Goal: Task Accomplishment & Management: Manage account settings

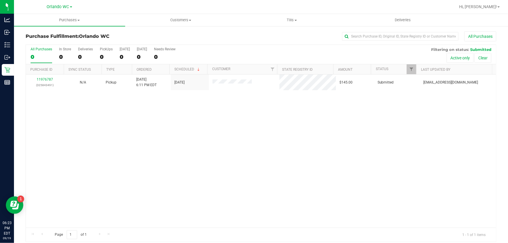
click at [158, 68] on th "Ordered" at bounding box center [151, 69] width 38 height 10
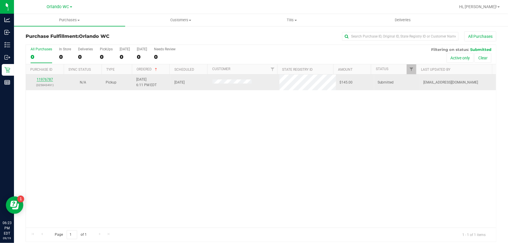
click at [50, 80] on link "11976787" at bounding box center [45, 79] width 16 height 4
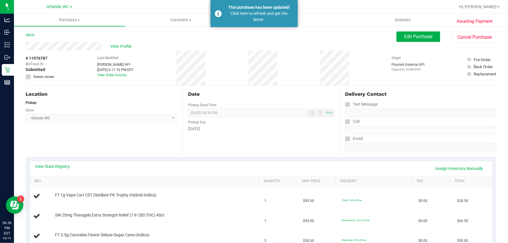
click at [33, 37] on div "Back" at bounding box center [30, 34] width 9 height 7
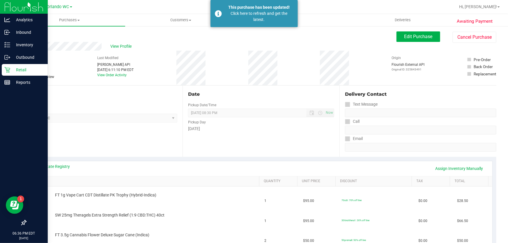
click at [11, 69] on p "Retail" at bounding box center [27, 69] width 35 height 7
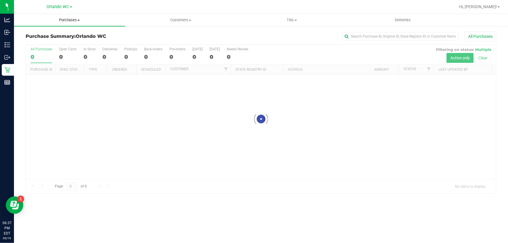
click at [63, 20] on span "Purchases" at bounding box center [69, 19] width 111 height 5
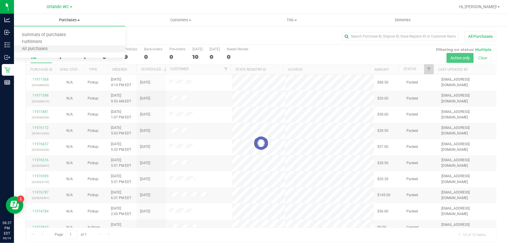
click at [52, 46] on li "All purchases" at bounding box center [69, 49] width 111 height 7
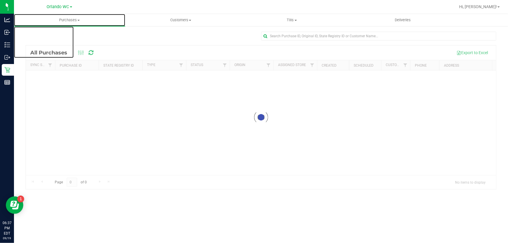
click at [72, 19] on span "Purchases" at bounding box center [69, 19] width 111 height 5
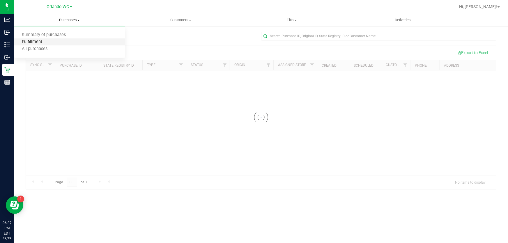
click at [44, 40] on span "Fulfillment" at bounding box center [32, 42] width 36 height 5
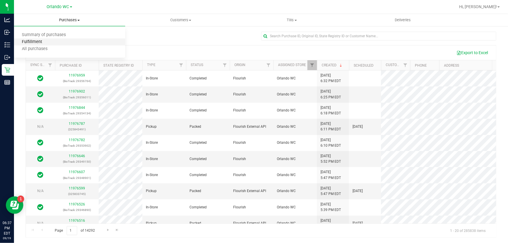
click at [38, 41] on span "Fulfillment" at bounding box center [32, 42] width 36 height 5
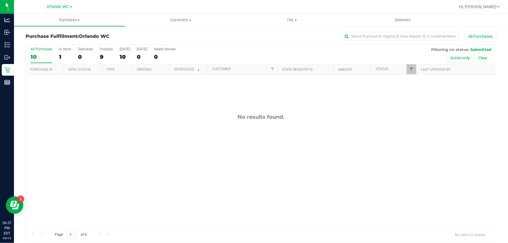
click at [163, 69] on th "Ordered" at bounding box center [151, 69] width 38 height 10
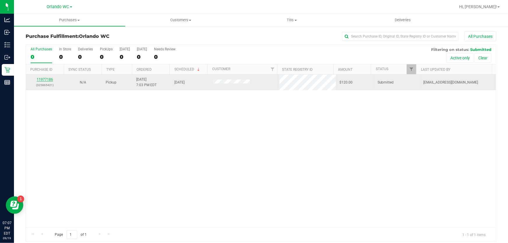
click at [47, 79] on link "11977186" at bounding box center [45, 79] width 16 height 4
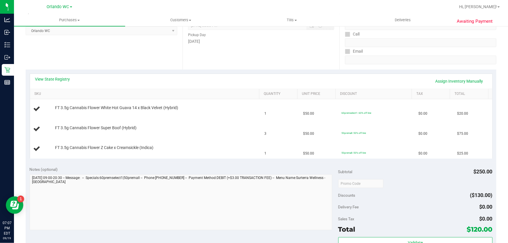
scroll to position [88, 0]
click at [49, 80] on link "View State Registry" at bounding box center [52, 79] width 35 height 6
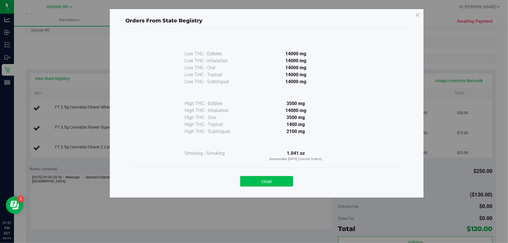
click at [251, 185] on button "Close" at bounding box center [266, 181] width 53 height 10
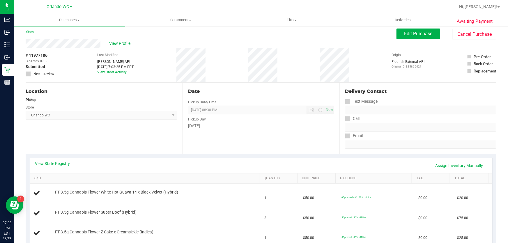
scroll to position [0, 0]
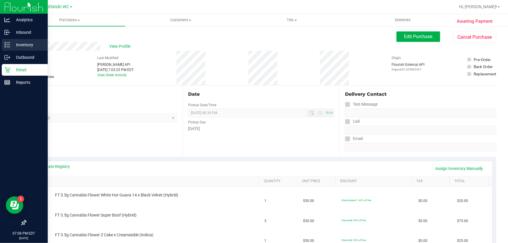
click at [19, 43] on p "Inventory" at bounding box center [27, 44] width 35 height 7
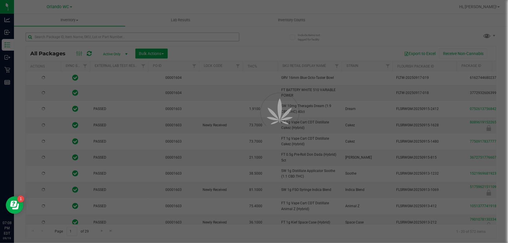
click at [72, 36] on div at bounding box center [254, 121] width 508 height 243
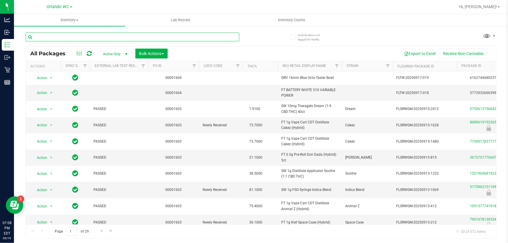
click at [72, 36] on input "text" at bounding box center [133, 37] width 214 height 9
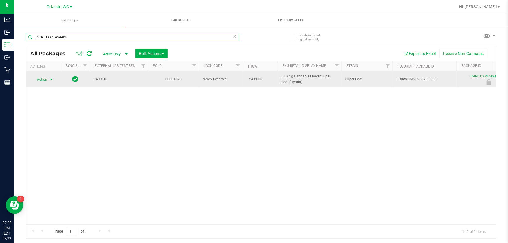
type input "1604103327494480"
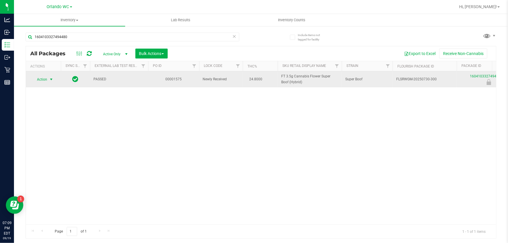
click at [49, 79] on span "select" at bounding box center [51, 79] width 5 height 5
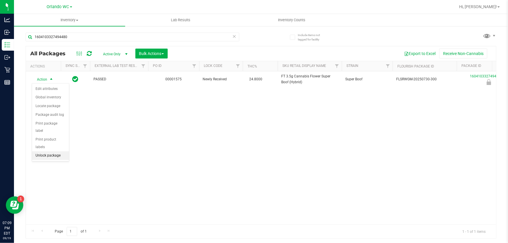
click at [54, 151] on li "Unlock package" at bounding box center [50, 155] width 37 height 9
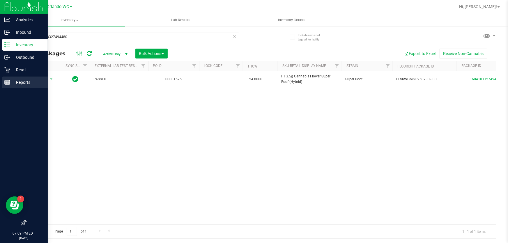
click at [5, 77] on div "Reports" at bounding box center [25, 83] width 46 height 12
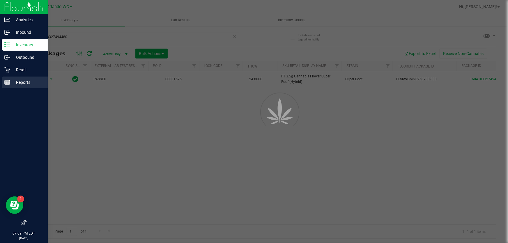
click at [15, 71] on p "Retail" at bounding box center [27, 69] width 35 height 7
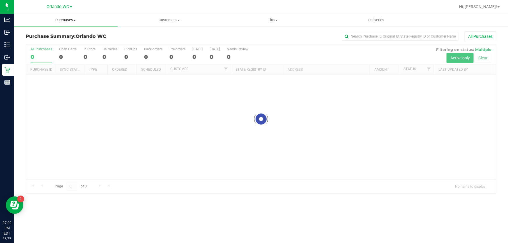
click at [77, 23] on uib-tab-heading "Purchases Summary of purchases Fulfillment All purchases" at bounding box center [66, 20] width 104 height 12
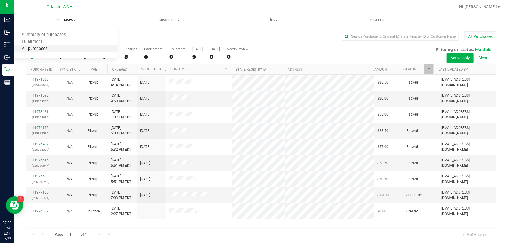
click at [42, 47] on span "All purchases" at bounding box center [34, 49] width 41 height 5
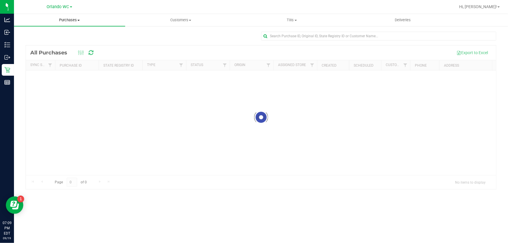
click at [74, 20] on span "Purchases" at bounding box center [69, 19] width 111 height 5
click at [26, 43] on span "Fulfillment" at bounding box center [32, 42] width 36 height 5
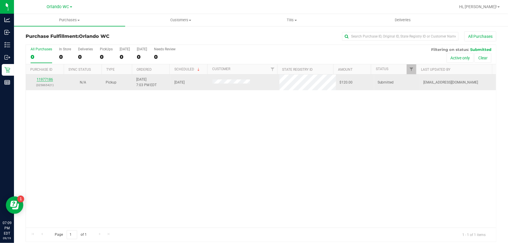
click at [47, 79] on link "11977186" at bounding box center [45, 79] width 16 height 4
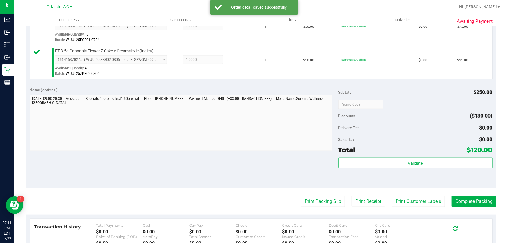
scroll to position [234, 0]
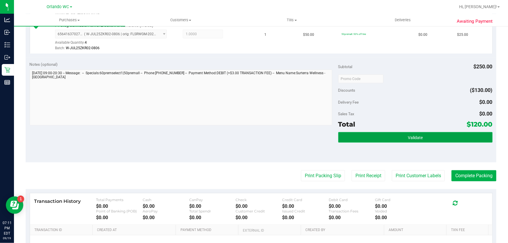
click at [389, 138] on button "Validate" at bounding box center [415, 137] width 154 height 10
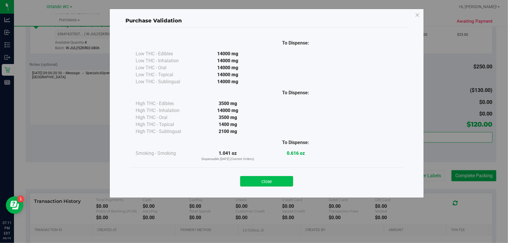
click at [268, 178] on button "Close" at bounding box center [266, 181] width 53 height 10
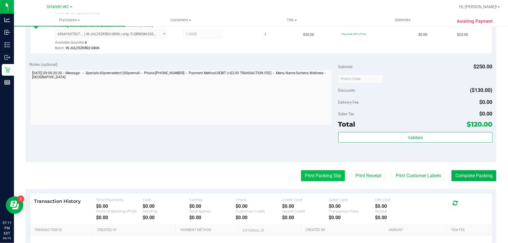
click at [317, 173] on button "Print Packing Slip" at bounding box center [323, 175] width 44 height 11
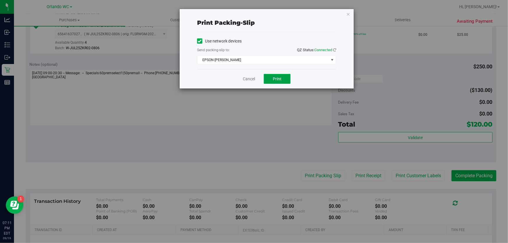
click at [282, 77] on button "Print" at bounding box center [277, 79] width 27 height 10
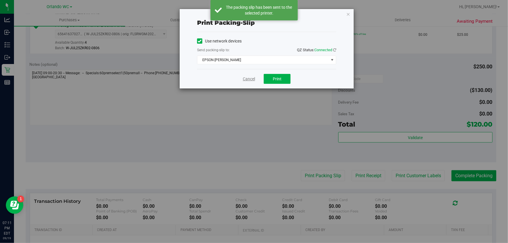
click at [252, 78] on link "Cancel" at bounding box center [249, 79] width 12 height 6
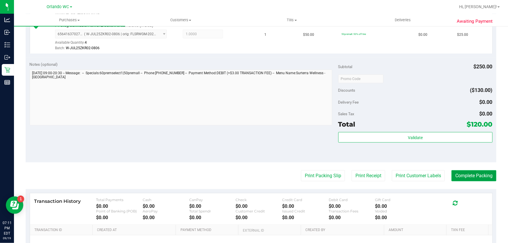
click at [480, 178] on button "Complete Packing" at bounding box center [474, 175] width 45 height 11
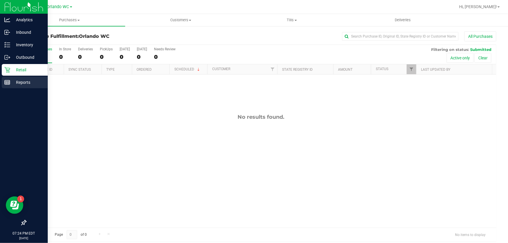
click at [28, 84] on p "Reports" at bounding box center [27, 82] width 35 height 7
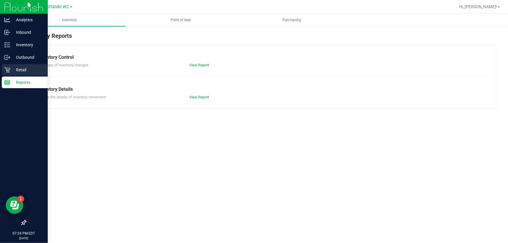
click at [12, 70] on p "Retail" at bounding box center [27, 69] width 35 height 7
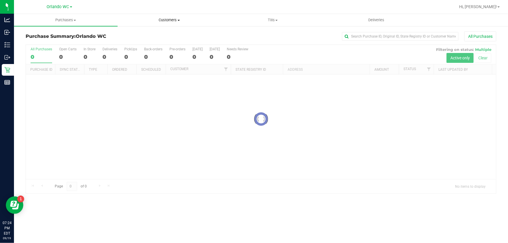
click at [171, 22] on span "Customers" at bounding box center [169, 19] width 103 height 5
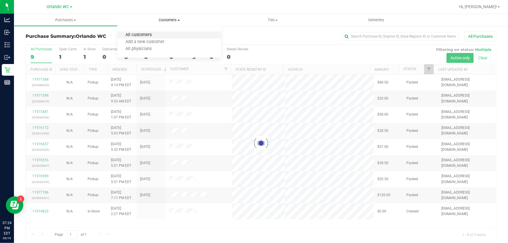
click at [149, 35] on span "All customers" at bounding box center [139, 35] width 42 height 5
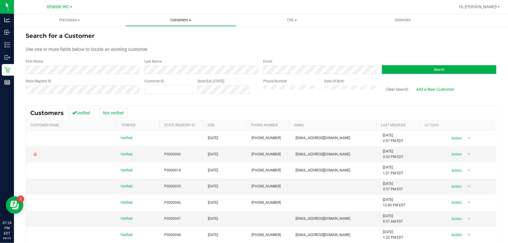
click at [173, 20] on span "Customers" at bounding box center [180, 19] width 111 height 5
click at [156, 44] on span "Add a new customer" at bounding box center [152, 42] width 55 height 5
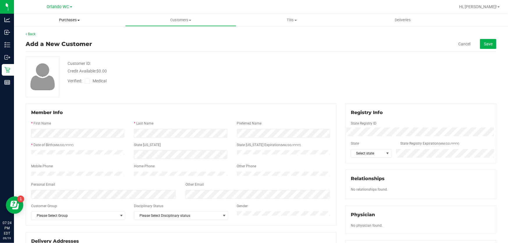
click at [74, 21] on span "Purchases" at bounding box center [69, 19] width 111 height 5
click at [47, 41] on span "Fulfillment" at bounding box center [32, 42] width 36 height 5
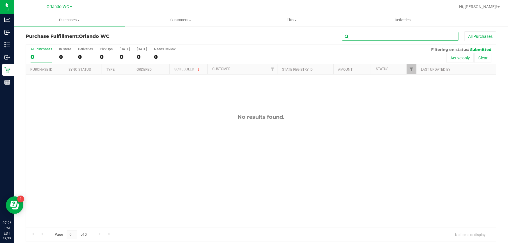
click at [371, 37] on input "text" at bounding box center [400, 36] width 116 height 9
paste input "P7KX5263"
type input "P7KX5263"
click at [481, 58] on button "Clear" at bounding box center [483, 58] width 17 height 10
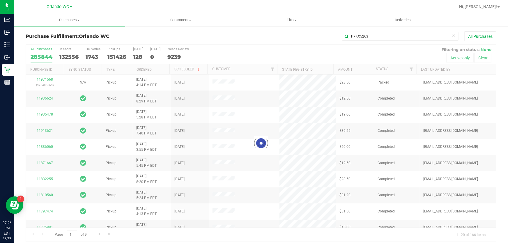
click at [223, 98] on div at bounding box center [261, 143] width 470 height 197
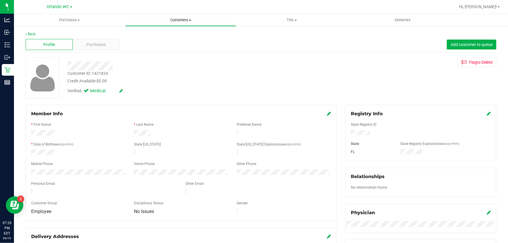
click at [187, 20] on span "Customers" at bounding box center [180, 19] width 111 height 5
click at [171, 35] on li "All customers" at bounding box center [180, 35] width 111 height 7
click at [102, 46] on span "Purchases" at bounding box center [96, 45] width 19 height 6
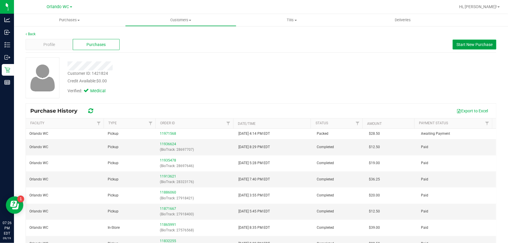
click at [475, 42] on span "Start New Purchase" at bounding box center [474, 44] width 36 height 5
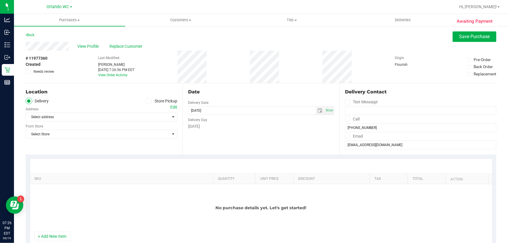
click at [147, 101] on icon at bounding box center [148, 101] width 3 height 0
click at [0, 0] on input "Store Pickup" at bounding box center [0, 0] width 0 height 0
click at [143, 117] on span "Select Store" at bounding box center [98, 117] width 144 height 8
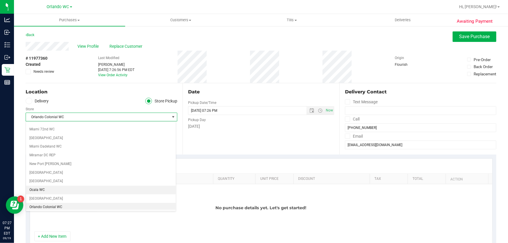
scroll to position [223, 0]
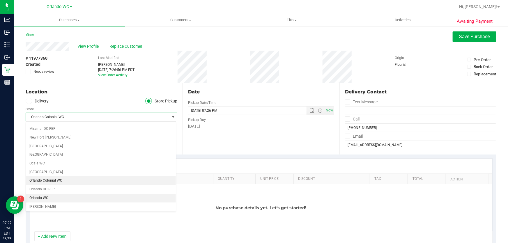
click at [68, 196] on li "Orlando WC" at bounding box center [101, 198] width 150 height 9
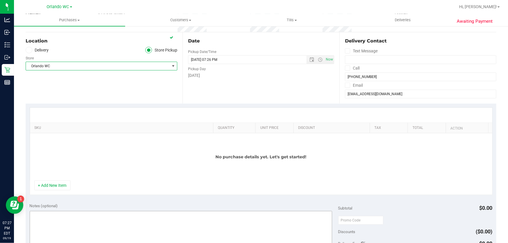
scroll to position [79, 0]
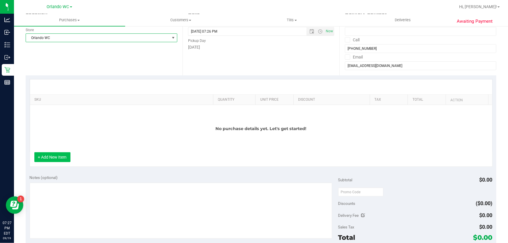
click at [62, 160] on button "+ Add New Item" at bounding box center [52, 157] width 36 height 10
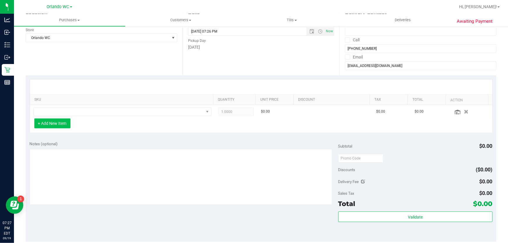
click at [60, 125] on button "+ Add New Item" at bounding box center [52, 123] width 36 height 10
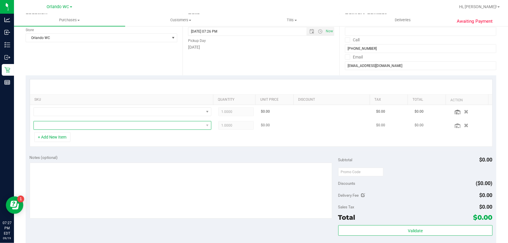
click at [58, 127] on span "NO DATA FOUND" at bounding box center [119, 125] width 170 height 8
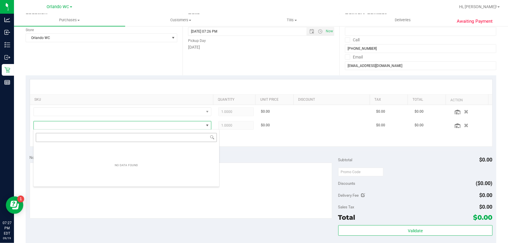
scroll to position [9, 173]
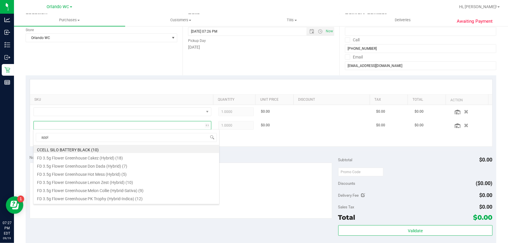
type input "apple"
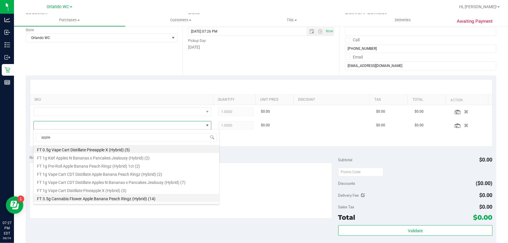
click at [124, 201] on li "FT 3.5g Cannabis Flower Apple Banana Peach Ringz (Hybrid) (14)" at bounding box center [126, 198] width 186 height 8
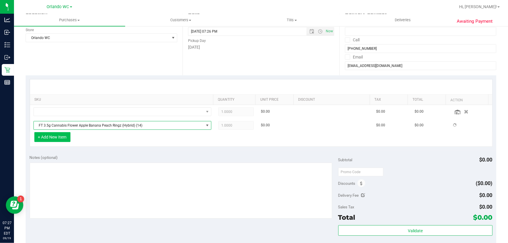
click at [57, 139] on button "+ Add New Item" at bounding box center [52, 137] width 36 height 10
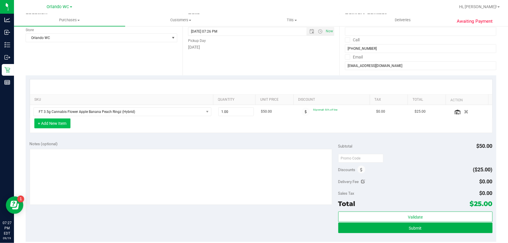
click at [53, 122] on button "+ Add New Item" at bounding box center [52, 123] width 36 height 10
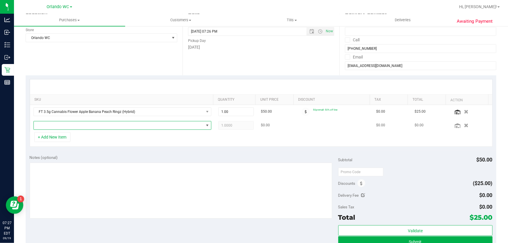
click at [57, 126] on span "NO DATA FOUND" at bounding box center [119, 125] width 170 height 8
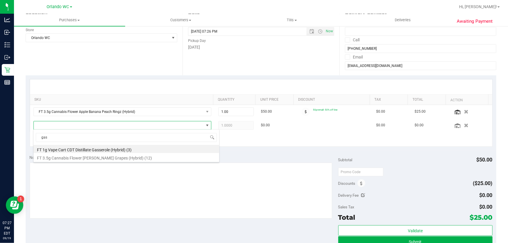
type input "gas"
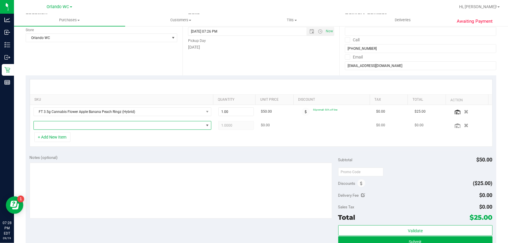
click at [93, 124] on span "NO DATA FOUND" at bounding box center [119, 125] width 170 height 8
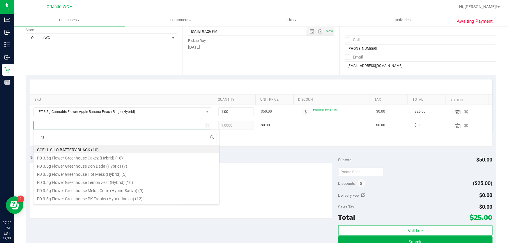
type input "t17"
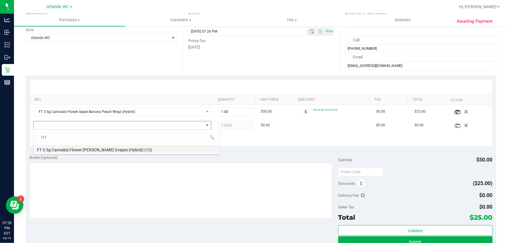
click at [94, 150] on li "FT 3.5g Cannabis Flower Gaspar's Grapes (Hybrid) (12)" at bounding box center [126, 149] width 186 height 8
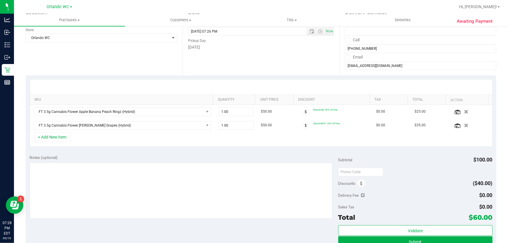
scroll to position [0, 0]
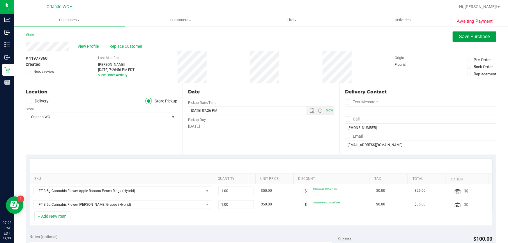
click at [472, 41] on button "Save Purchase" at bounding box center [475, 36] width 44 height 10
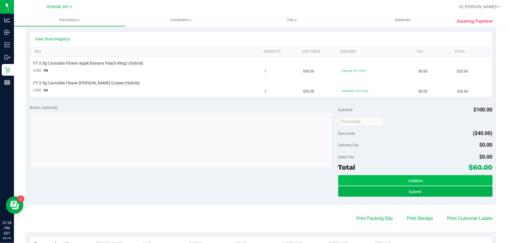
scroll to position [132, 0]
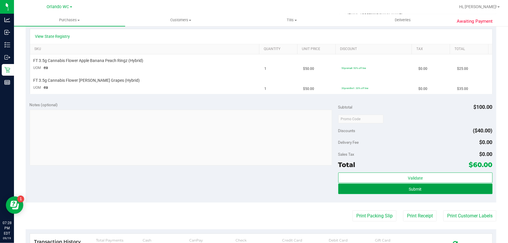
click at [376, 187] on button "Submit" at bounding box center [415, 189] width 154 height 10
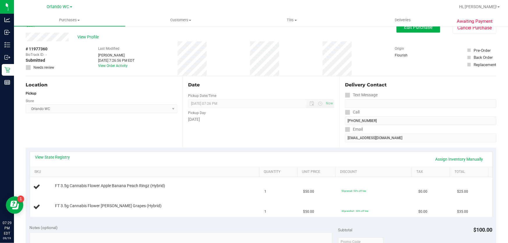
scroll to position [0, 0]
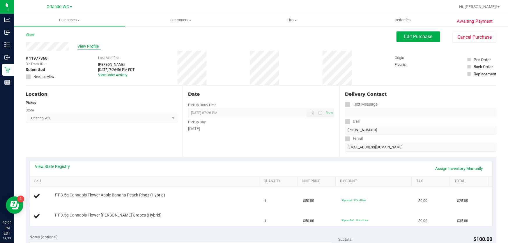
click at [84, 48] on span "View Profile" at bounding box center [88, 46] width 23 height 6
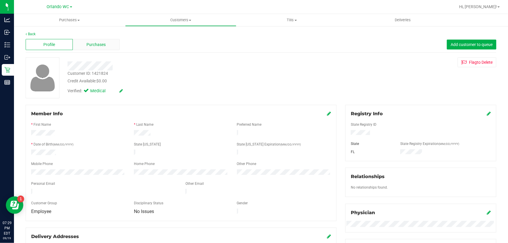
click at [97, 43] on span "Purchases" at bounding box center [96, 45] width 19 height 6
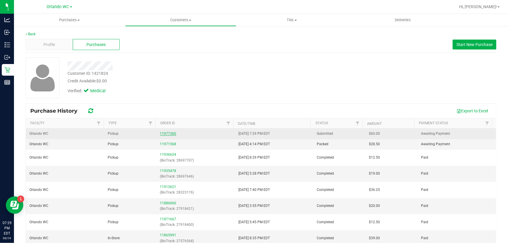
click at [167, 134] on link "11977360" at bounding box center [168, 134] width 16 height 4
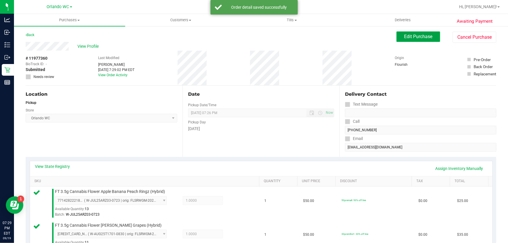
click at [412, 37] on span "Edit Purchase" at bounding box center [418, 37] width 28 height 6
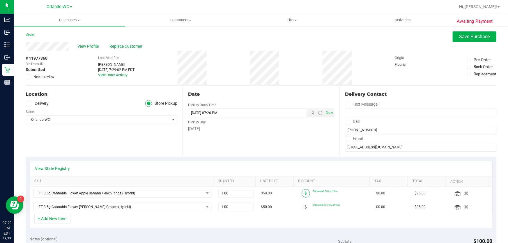
click at [303, 193] on span at bounding box center [306, 193] width 8 height 8
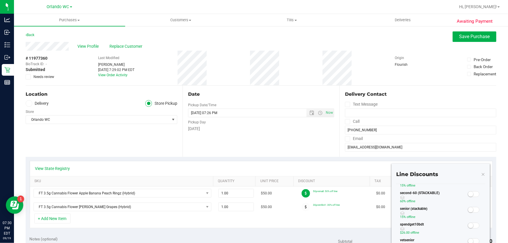
scroll to position [106, 0]
click at [247, 149] on div "Date Pickup Date/Time 09/19/2025 Now 09/19/2025 07:26 PM Now Pickup Day Friday" at bounding box center [261, 121] width 157 height 71
click at [479, 33] on button "Save Purchase" at bounding box center [475, 36] width 44 height 10
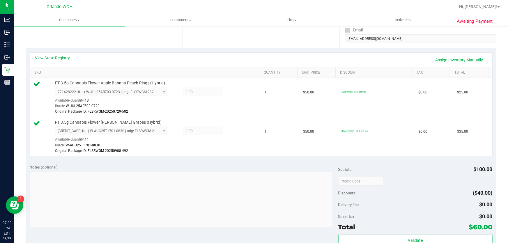
scroll to position [159, 0]
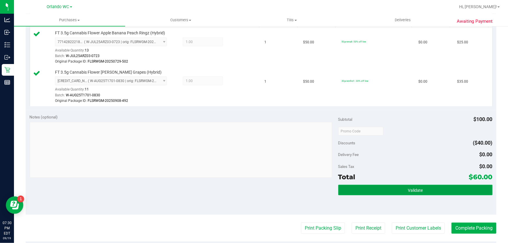
click at [404, 187] on button "Validate" at bounding box center [415, 190] width 154 height 10
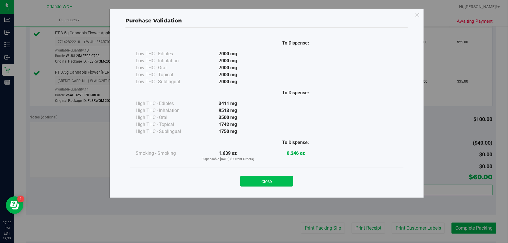
click at [262, 178] on button "Close" at bounding box center [266, 181] width 53 height 10
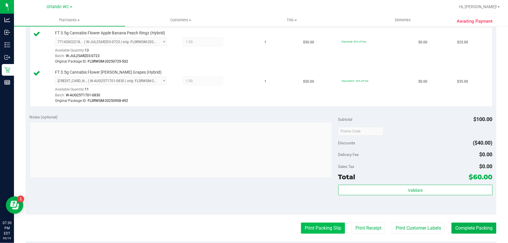
click at [317, 227] on button "Print Packing Slip" at bounding box center [323, 228] width 44 height 11
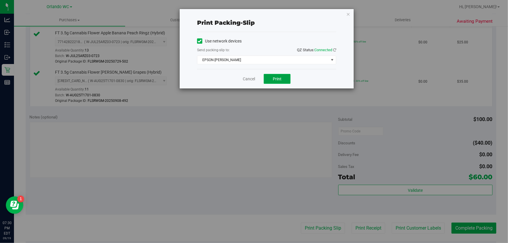
click at [280, 80] on span "Print" at bounding box center [277, 79] width 9 height 5
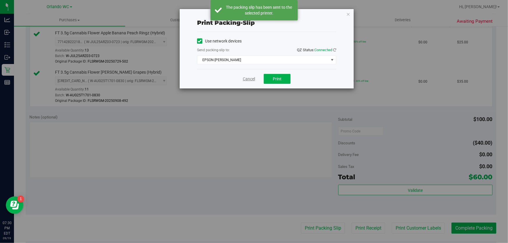
click at [252, 79] on link "Cancel" at bounding box center [249, 79] width 12 height 6
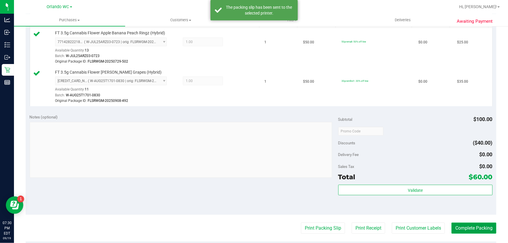
click at [469, 229] on button "Complete Packing" at bounding box center [474, 228] width 45 height 11
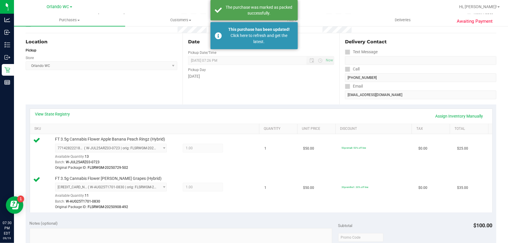
scroll to position [53, 0]
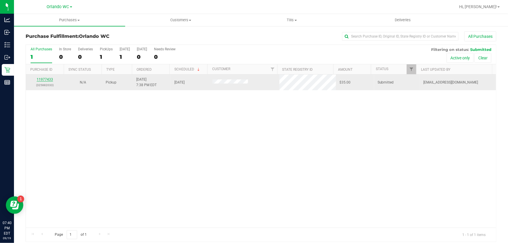
click at [47, 79] on link "11977433" at bounding box center [45, 79] width 16 height 4
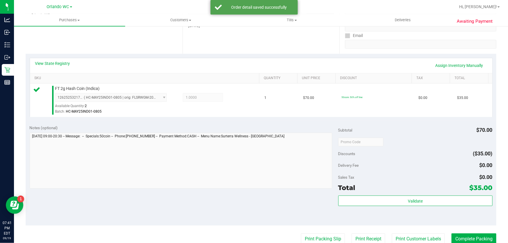
scroll to position [159, 0]
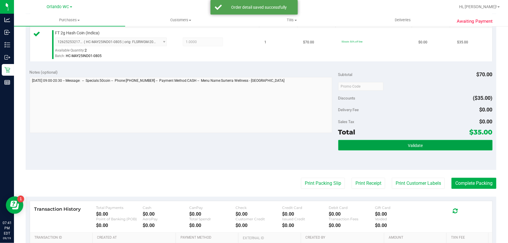
click at [440, 146] on button "Validate" at bounding box center [415, 145] width 154 height 10
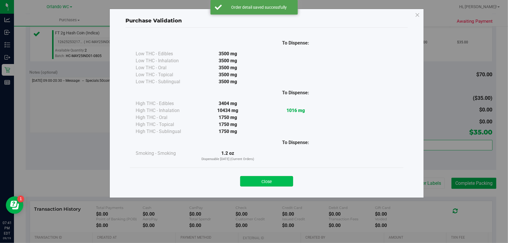
click at [278, 176] on button "Close" at bounding box center [266, 181] width 53 height 10
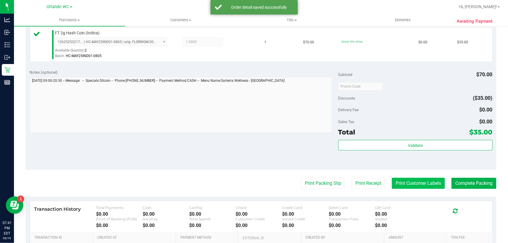
click at [401, 185] on button "Print Customer Labels" at bounding box center [418, 183] width 53 height 11
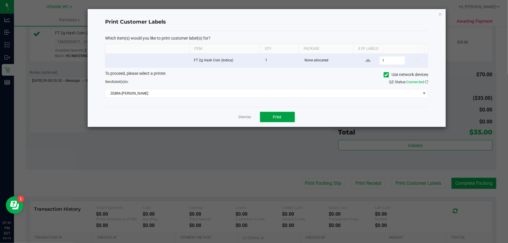
click at [284, 118] on button "Print" at bounding box center [277, 117] width 35 height 10
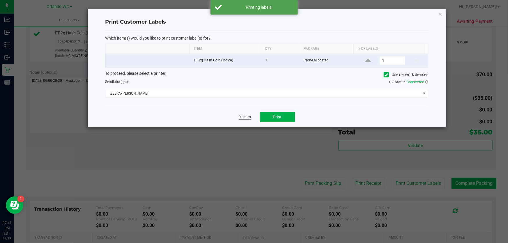
click at [245, 115] on link "Dismiss" at bounding box center [245, 117] width 13 height 5
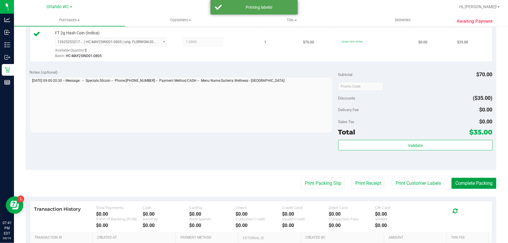
click at [483, 181] on button "Complete Packing" at bounding box center [474, 183] width 45 height 11
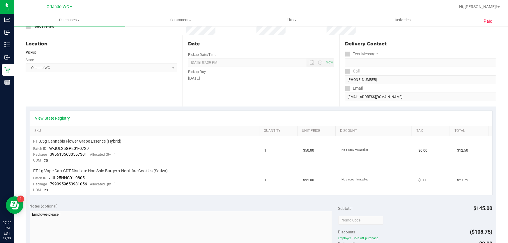
scroll to position [79, 0]
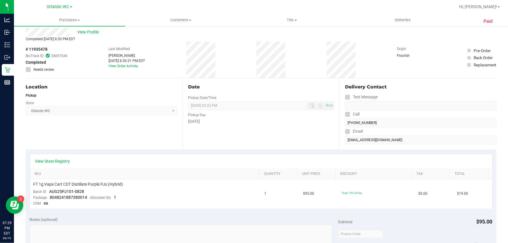
scroll to position [53, 0]
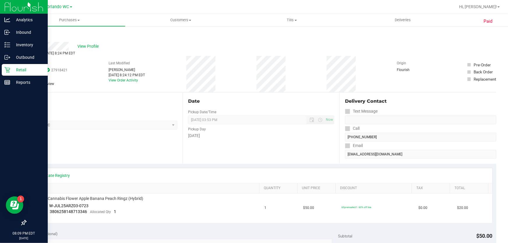
click at [10, 68] on p "Retail" at bounding box center [27, 69] width 35 height 7
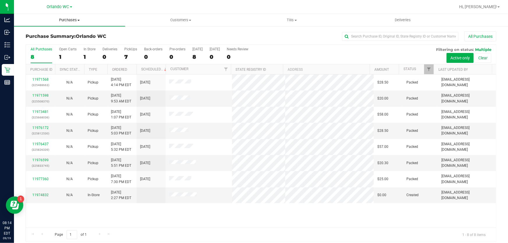
click at [77, 18] on span "Purchases" at bounding box center [69, 19] width 111 height 5
click at [45, 44] on span "Fulfillment" at bounding box center [32, 42] width 36 height 5
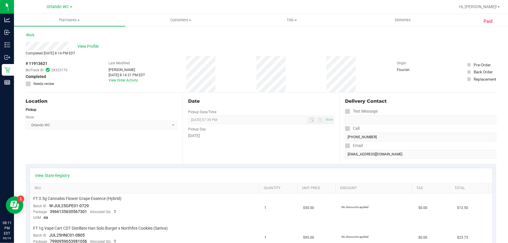
scroll to position [79, 0]
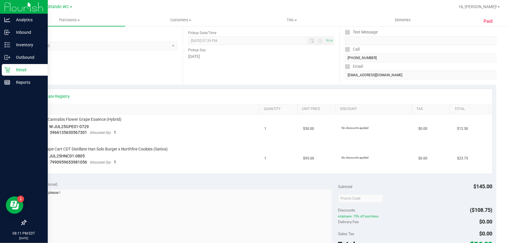
click at [28, 69] on p "Retail" at bounding box center [27, 69] width 35 height 7
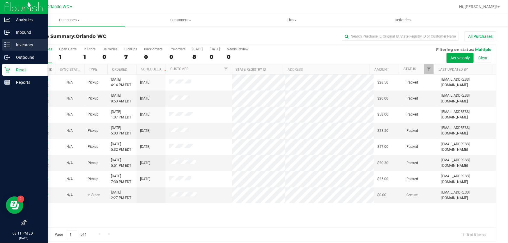
click at [10, 48] on p "Inventory" at bounding box center [27, 44] width 35 height 7
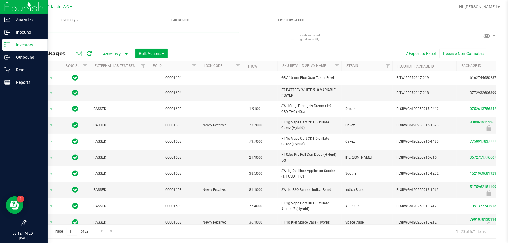
click at [56, 38] on input "text" at bounding box center [133, 37] width 214 height 9
type input "10ct"
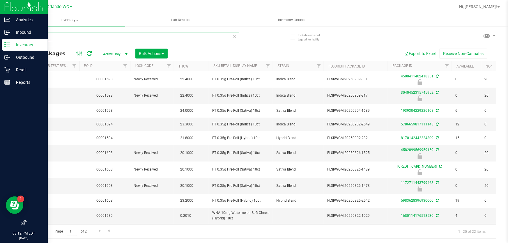
scroll to position [0, 79]
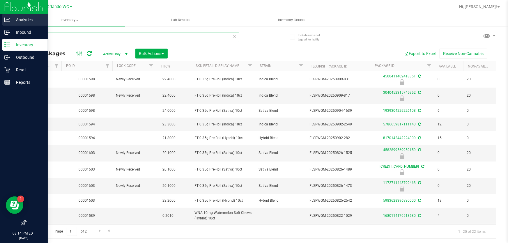
drag, startPoint x: 43, startPoint y: 38, endPoint x: 0, endPoint y: 19, distance: 47.1
click at [0, 24] on div "Analytics Inbound Inventory Outbound Retail Reports 08:14 PM EDT 09/19/2025 09/…" at bounding box center [254, 121] width 508 height 243
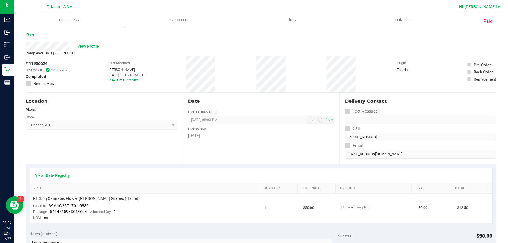
click at [490, 8] on span "Hi, [PERSON_NAME]!" at bounding box center [478, 6] width 38 height 5
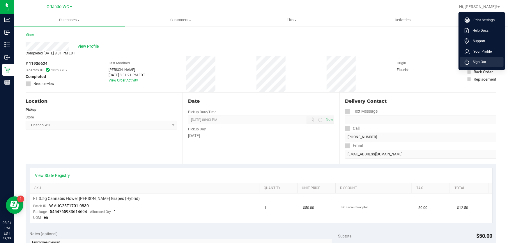
click at [482, 61] on span "Sign Out" at bounding box center [477, 62] width 17 height 6
